Goal: Check status: Check status

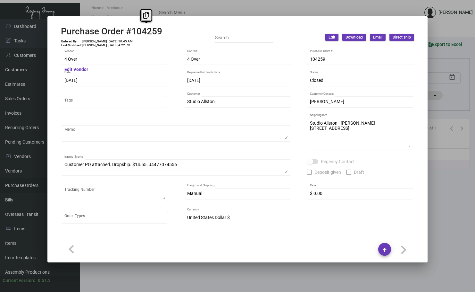
click at [233, 35] on input "Search" at bounding box center [244, 37] width 58 height 5
paste input "103198"
type input "103198"
click at [240, 36] on input "103198" at bounding box center [244, 37] width 58 height 5
click at [367, 6] on div at bounding box center [237, 146] width 475 height 292
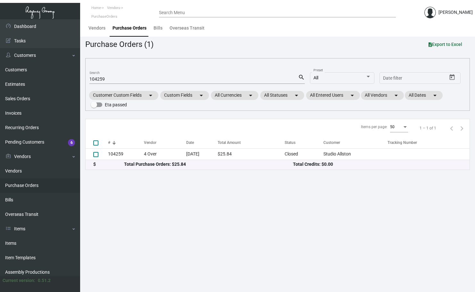
click at [175, 12] on input "Search Menu" at bounding box center [277, 12] width 237 height 5
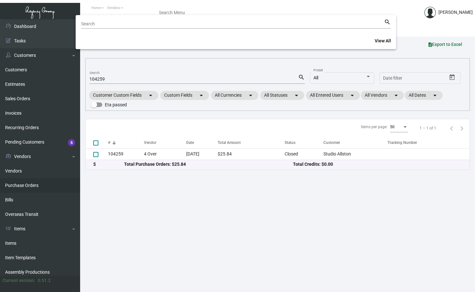
click at [128, 81] on div at bounding box center [237, 146] width 475 height 292
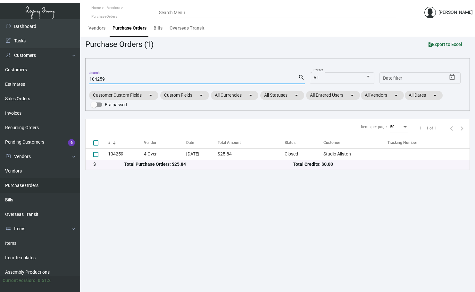
click at [128, 78] on input "104259" at bounding box center [193, 79] width 209 height 5
paste input "3198"
type input "103198"
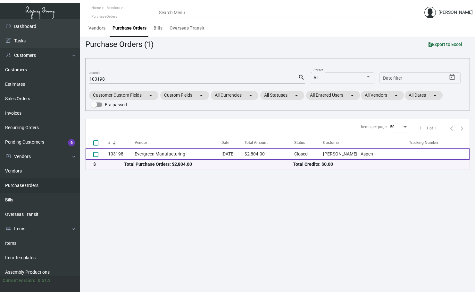
click at [165, 153] on td "Evergreen Manufacturing" at bounding box center [178, 153] width 87 height 11
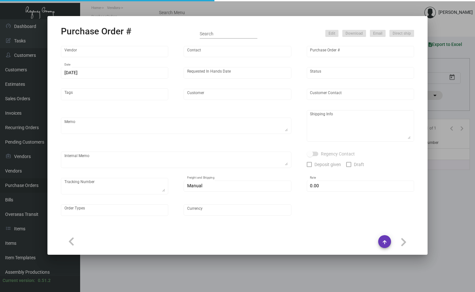
type input "Evergreen Manufacturing"
type input "[PERSON_NAME]"
type input "103198"
type input "[DATE]"
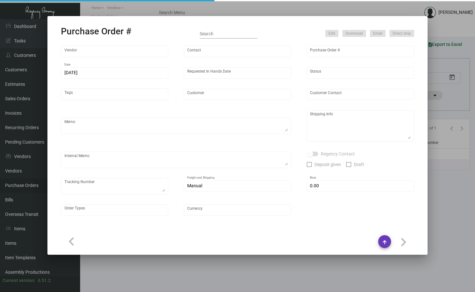
type input "[PERSON_NAME] - Aspen"
type textarea "Order#33373; estimated finish date is [DATE]. ***ANY PRICE DISCREPANCY MUST BE …"
type textarea "Regency Group LA [STREET_ADDRESS]"
type textarea "LA Warehouse. [DATE] - [PERSON_NAME] stock will take 3-5 weeks to get. 2/6 - 1 …"
checkbox input "true"
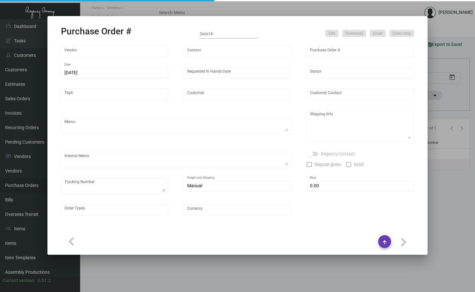
type input "$ 0.00"
type input "United States Dollar $"
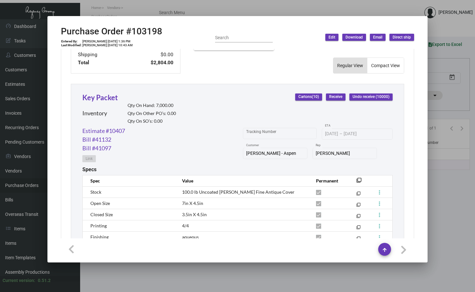
scroll to position [257, 0]
